Goal: Navigation & Orientation: Go to known website

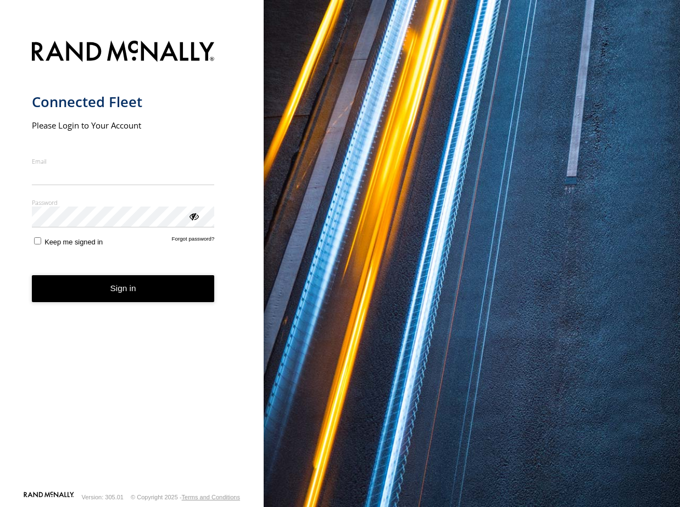
type input "**********"
click at [96, 307] on form "**********" at bounding box center [132, 262] width 201 height 457
click at [102, 292] on button "Sign in" at bounding box center [123, 288] width 183 height 27
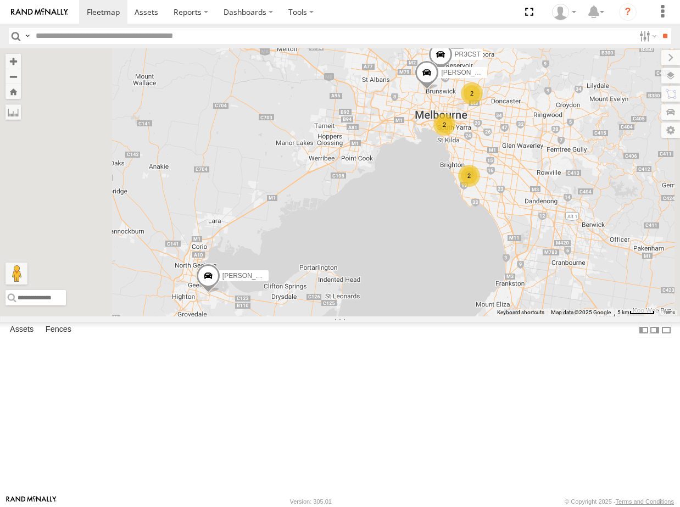
click at [0, 0] on span at bounding box center [0, 0] width 0 height 0
